Goal: Entertainment & Leisure: Consume media (video, audio)

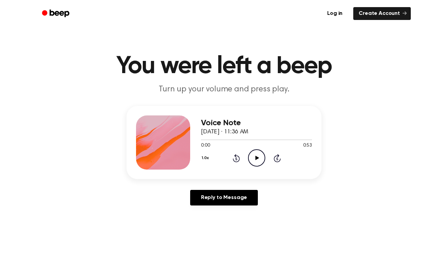
click at [256, 153] on icon "Play Audio" at bounding box center [256, 157] width 17 height 17
click at [254, 155] on icon "Pause Audio" at bounding box center [256, 157] width 17 height 17
click at [253, 156] on icon "Play Audio" at bounding box center [256, 157] width 17 height 17
drag, startPoint x: 340, startPoint y: 28, endPoint x: 258, endPoint y: 151, distance: 148.0
click at [258, 151] on icon "Pause Audio" at bounding box center [256, 157] width 17 height 17
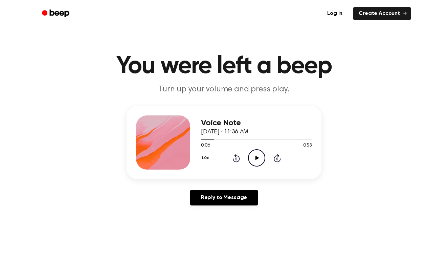
click at [258, 152] on icon "Play Audio" at bounding box center [256, 157] width 17 height 17
click at [258, 152] on icon "Pause Audio" at bounding box center [256, 157] width 17 height 17
drag, startPoint x: 351, startPoint y: 24, endPoint x: 306, endPoint y: 65, distance: 60.7
click at [306, 65] on h1 "You were left a beep" at bounding box center [224, 66] width 347 height 24
click at [258, 158] on icon "Play Audio" at bounding box center [256, 157] width 17 height 17
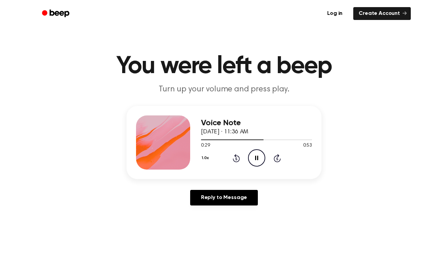
click at [221, 84] on header "You were left a beep Turn up your volume and press play." at bounding box center [224, 74] width 432 height 41
click at [261, 163] on icon "Pause Audio" at bounding box center [256, 157] width 17 height 17
click at [259, 161] on icon "Play Audio" at bounding box center [256, 157] width 17 height 17
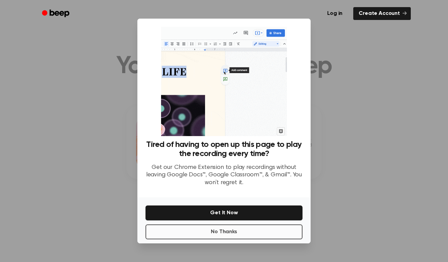
click at [237, 231] on button "No Thanks" at bounding box center [224, 232] width 157 height 15
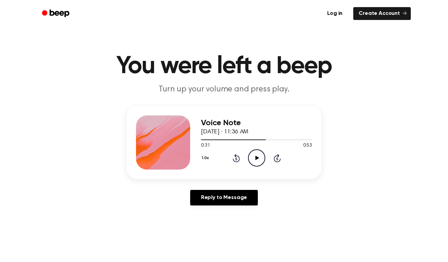
click at [254, 160] on icon "Play Audio" at bounding box center [256, 157] width 17 height 17
click at [255, 156] on icon at bounding box center [256, 158] width 3 height 4
